Goal: Information Seeking & Learning: Understand process/instructions

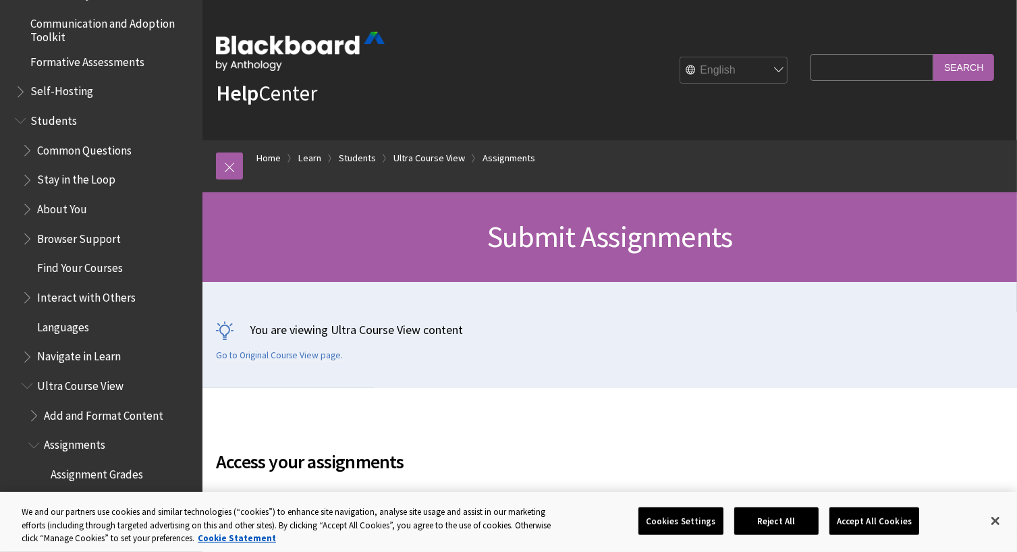
scroll to position [1216, 0]
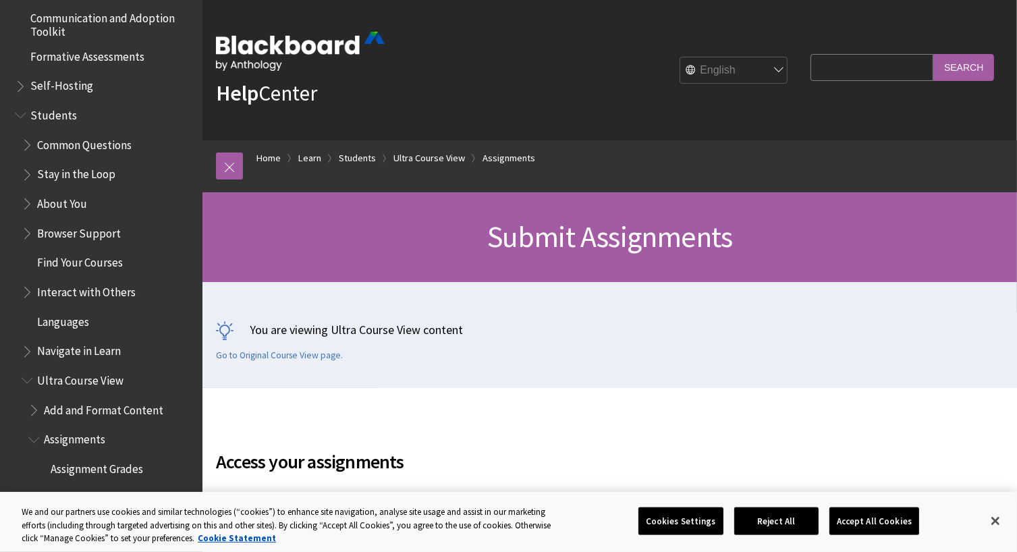
click at [24, 151] on span "Common Questions" at bounding box center [108, 145] width 173 height 23
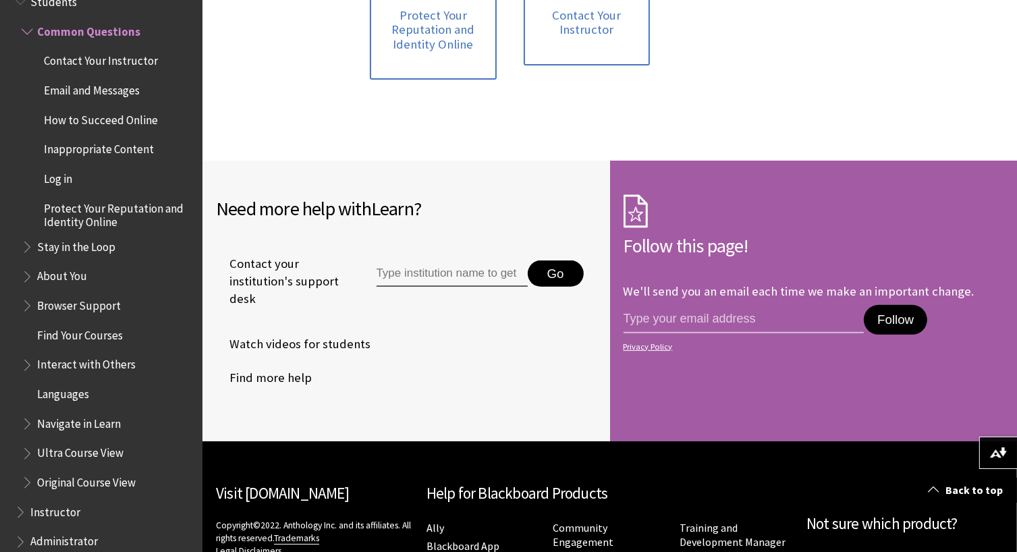
scroll to position [591, 0]
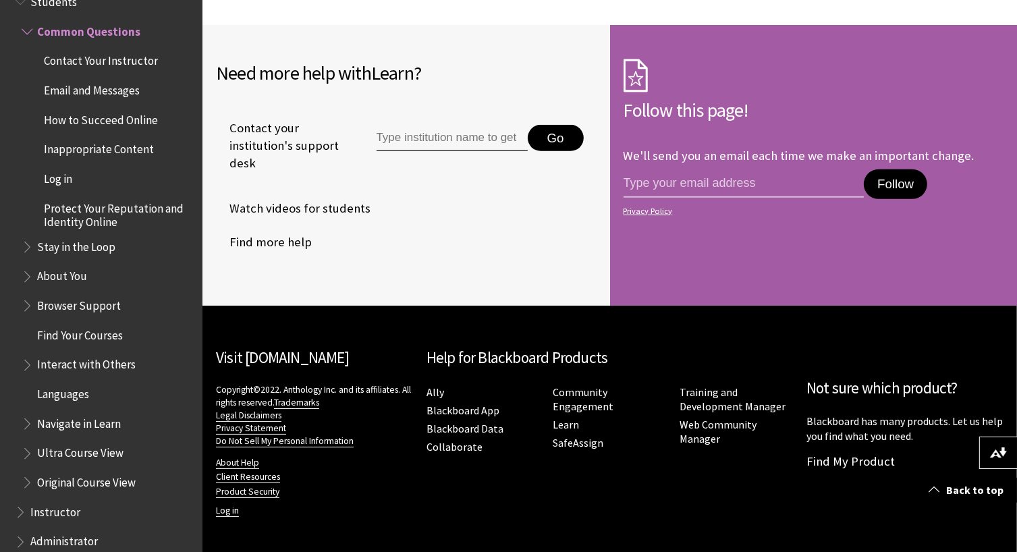
click at [30, 246] on span "Book outline for Blackboard Learn Help" at bounding box center [29, 244] width 14 height 17
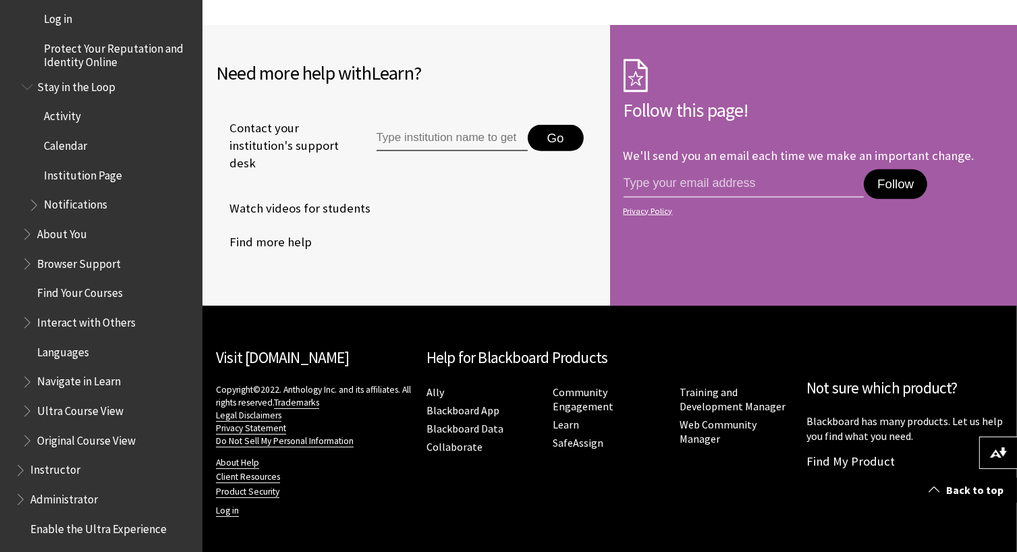
scroll to position [1493, 0]
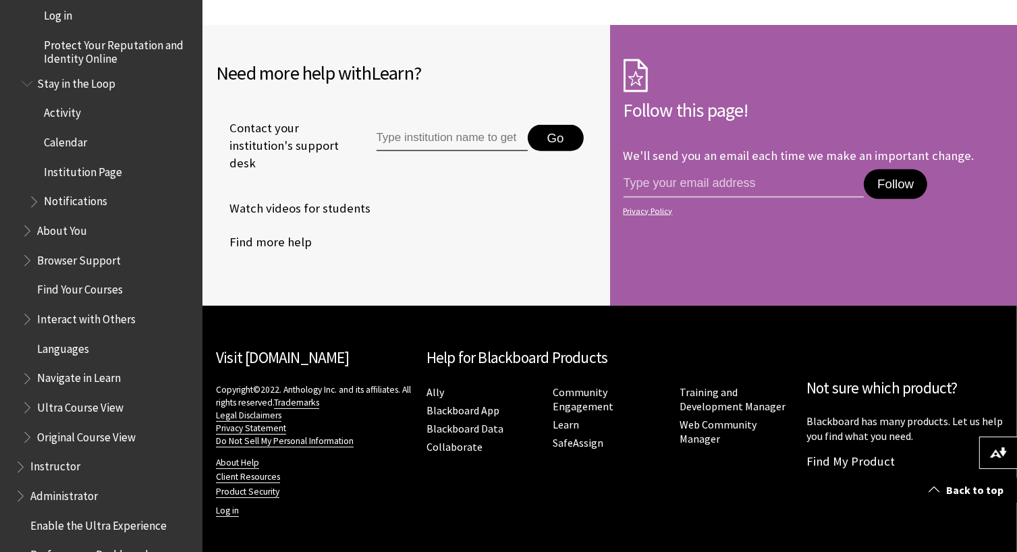
click at [27, 260] on span "Book outline for Blackboard Learn Help" at bounding box center [29, 257] width 14 height 17
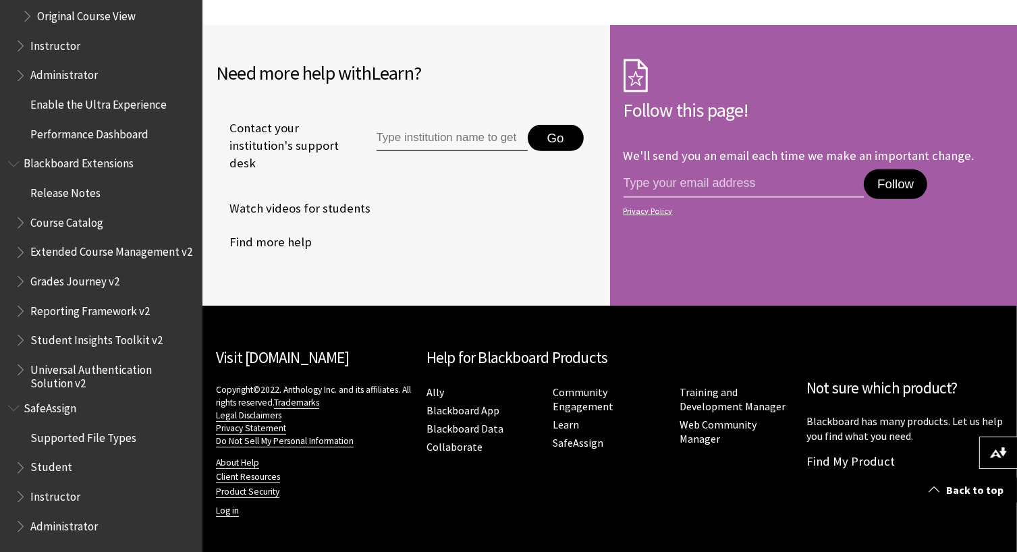
scroll to position [1981, 0]
click at [16, 468] on span "Book outline for Blackboard SafeAssign" at bounding box center [22, 464] width 14 height 17
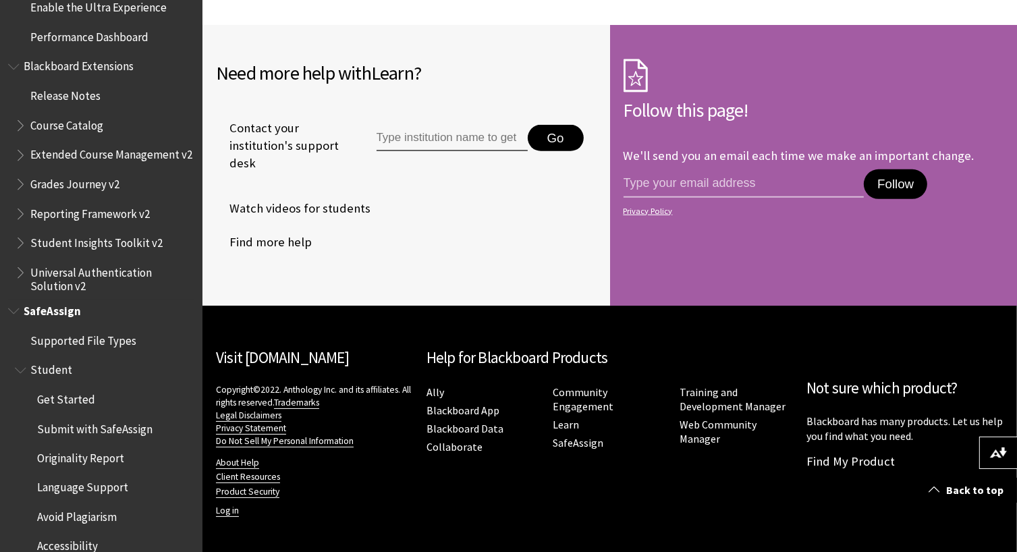
scroll to position [2159, 0]
